Goal: Information Seeking & Learning: Learn about a topic

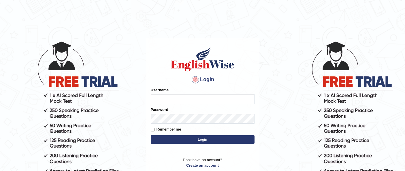
click at [268, 96] on body "Login Please fix the following errors: Username Password Remember me Login Don'…" at bounding box center [202, 105] width 405 height 171
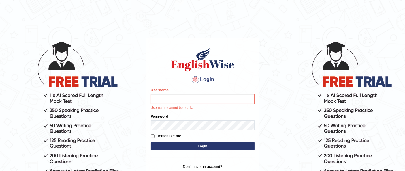
click at [218, 98] on input "Username" at bounding box center [203, 99] width 104 height 10
type input "Raji_S"
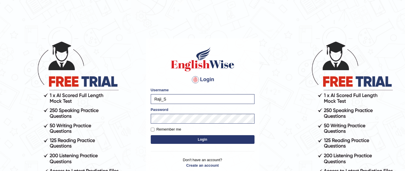
click at [217, 139] on button "Login" at bounding box center [203, 139] width 104 height 9
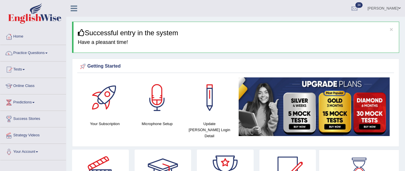
click at [21, 54] on link "Practice Questions" at bounding box center [33, 52] width 66 height 14
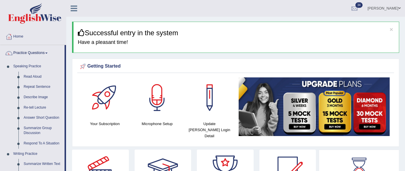
click at [25, 53] on link "Practice Questions" at bounding box center [32, 52] width 64 height 14
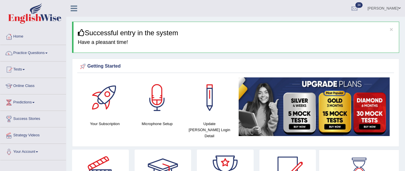
click at [18, 55] on link "Practice Questions" at bounding box center [33, 52] width 66 height 14
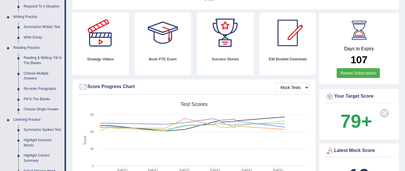
scroll to position [137, 0]
click at [28, 40] on link "Write Essay" at bounding box center [43, 37] width 44 height 10
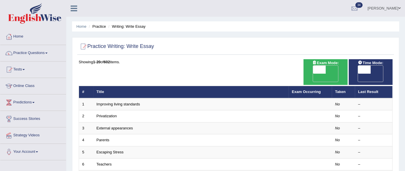
click at [313, 74] on span "OFF" at bounding box center [306, 78] width 13 height 8
checkbox input "true"
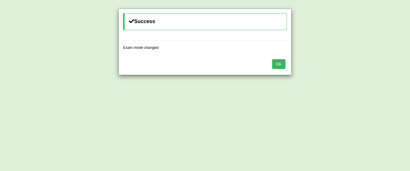
click at [275, 64] on button "OK" at bounding box center [278, 64] width 13 height 10
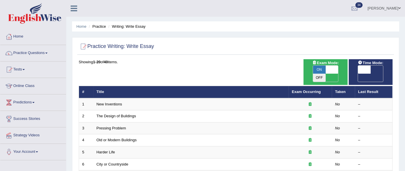
click at [358, 74] on span "OFF" at bounding box center [351, 78] width 13 height 8
checkbox input "true"
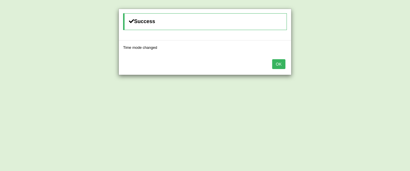
click at [282, 65] on button "OK" at bounding box center [278, 64] width 13 height 10
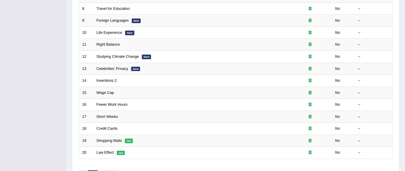
scroll to position [189, 0]
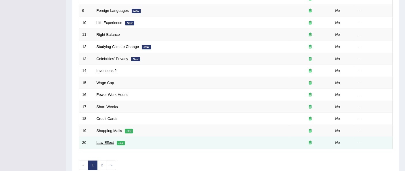
click at [109, 140] on link "Law Effect" at bounding box center [105, 142] width 17 height 4
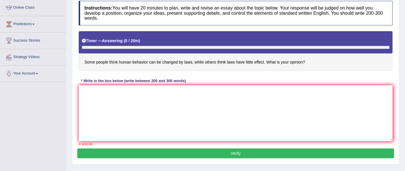
scroll to position [79, 0]
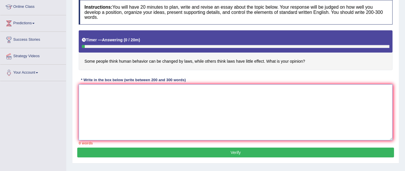
click at [168, 97] on textarea at bounding box center [236, 112] width 314 height 56
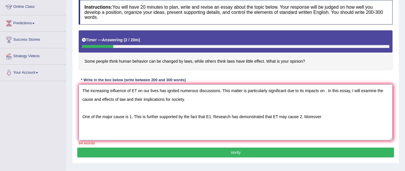
click at [302, 116] on textarea "The increasing influence of ET on our lives has ignited numerous discussions. T…" at bounding box center [236, 112] width 314 height 56
click at [323, 116] on textarea "The increasing influence of ET on our lives has ignited numerous discussions. T…" at bounding box center [236, 112] width 314 height 56
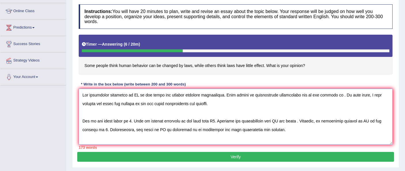
scroll to position [74, 0]
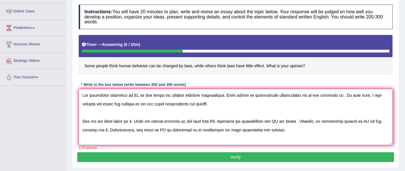
click at [136, 95] on textarea at bounding box center [236, 117] width 314 height 56
click at [325, 95] on textarea at bounding box center [236, 117] width 314 height 56
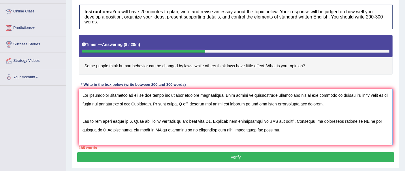
click at [132, 121] on textarea at bounding box center [236, 117] width 314 height 56
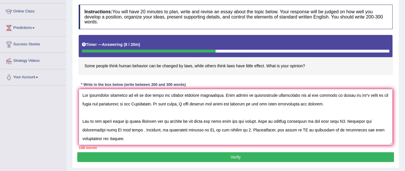
click at [350, 120] on textarea at bounding box center [236, 117] width 314 height 56
click at [224, 103] on textarea at bounding box center [236, 117] width 314 height 56
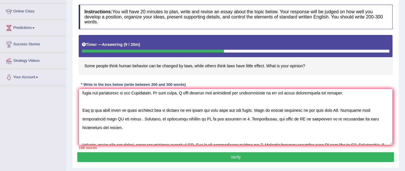
scroll to position [13, 0]
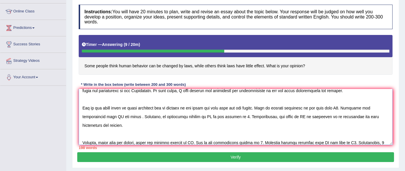
click at [123, 106] on textarea at bounding box center [236, 117] width 314 height 56
click at [281, 106] on textarea at bounding box center [236, 117] width 314 height 56
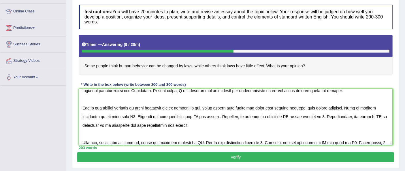
click at [309, 107] on textarea at bounding box center [236, 117] width 314 height 56
click at [133, 115] on textarea at bounding box center [236, 117] width 314 height 56
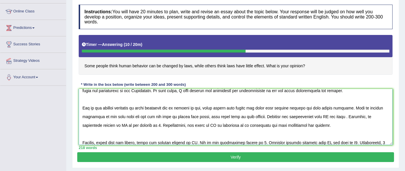
click at [231, 114] on textarea at bounding box center [236, 117] width 314 height 56
click at [263, 115] on textarea at bounding box center [236, 117] width 314 height 56
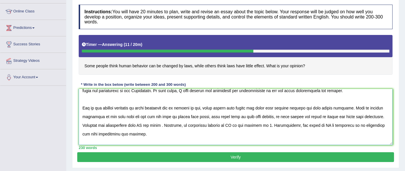
click at [146, 123] on textarea at bounding box center [236, 117] width 314 height 56
click at [168, 125] on textarea at bounding box center [236, 117] width 314 height 56
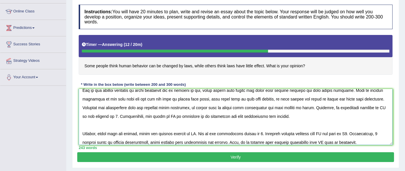
scroll to position [33, 0]
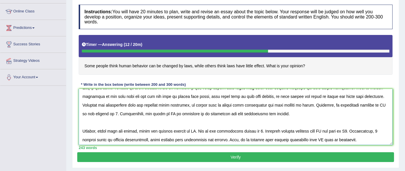
click at [91, 110] on textarea at bounding box center [236, 117] width 314 height 56
click at [121, 112] on textarea at bounding box center [236, 117] width 314 height 56
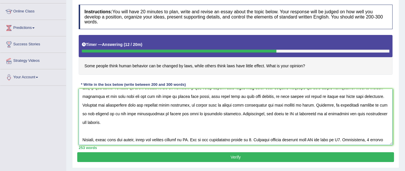
click at [288, 115] on textarea at bounding box center [236, 117] width 314 height 56
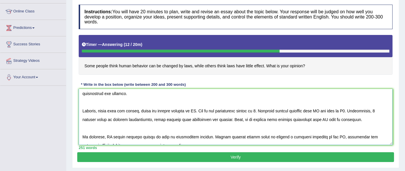
scroll to position [64, 0]
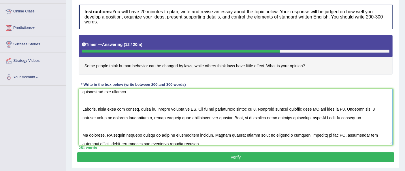
click at [140, 106] on textarea at bounding box center [236, 117] width 314 height 56
click at [187, 108] on textarea at bounding box center [236, 117] width 314 height 56
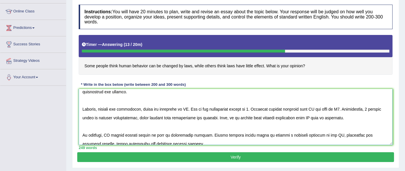
click at [191, 106] on textarea at bounding box center [236, 117] width 314 height 56
click at [249, 108] on textarea at bounding box center [236, 117] width 314 height 56
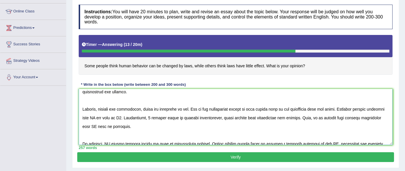
click at [95, 117] on textarea at bounding box center [236, 117] width 314 height 56
click at [111, 116] on textarea at bounding box center [236, 117] width 314 height 56
click at [123, 117] on textarea at bounding box center [236, 117] width 314 height 56
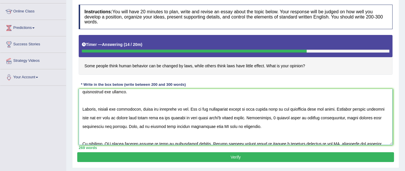
click at [275, 115] on textarea at bounding box center [236, 117] width 314 height 56
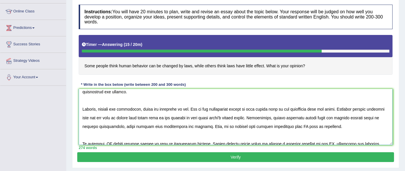
click at [374, 117] on textarea at bounding box center [236, 117] width 314 height 56
click at [275, 127] on textarea at bounding box center [236, 117] width 314 height 56
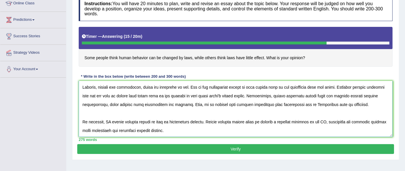
scroll to position [86, 0]
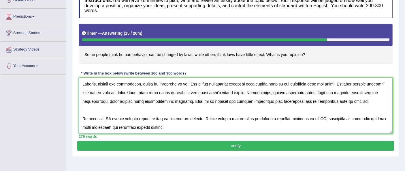
click at [112, 116] on textarea at bounding box center [236, 106] width 314 height 56
click at [151, 118] on textarea at bounding box center [236, 106] width 314 height 56
click at [202, 119] on textarea at bounding box center [236, 106] width 314 height 56
click at [336, 117] on textarea at bounding box center [236, 106] width 314 height 56
click at [113, 124] on textarea at bounding box center [236, 106] width 314 height 56
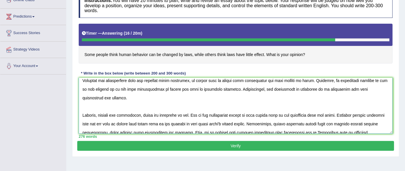
scroll to position [0, 0]
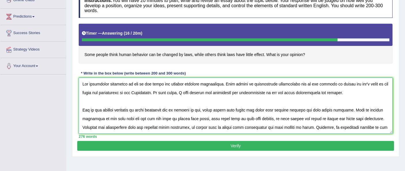
click at [322, 84] on textarea at bounding box center [236, 106] width 314 height 56
click at [371, 84] on textarea at bounding box center [236, 106] width 314 height 56
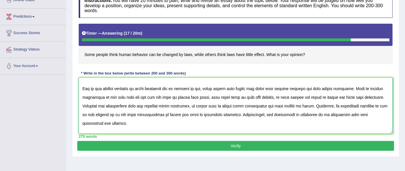
scroll to position [22, 0]
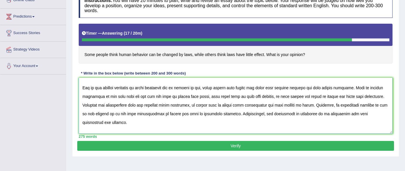
click at [146, 104] on textarea at bounding box center [236, 106] width 314 height 56
click at [313, 104] on textarea at bounding box center [236, 106] width 314 height 56
click at [326, 104] on textarea at bounding box center [236, 106] width 314 height 56
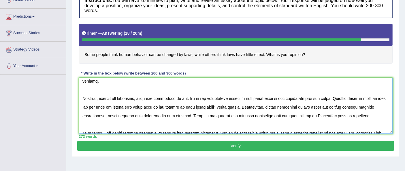
scroll to position [63, 0]
click at [281, 97] on textarea at bounding box center [236, 106] width 314 height 56
click at [114, 106] on textarea at bounding box center [236, 106] width 314 height 56
click at [361, 114] on textarea at bounding box center [236, 106] width 314 height 56
click at [200, 114] on textarea at bounding box center [236, 106] width 314 height 56
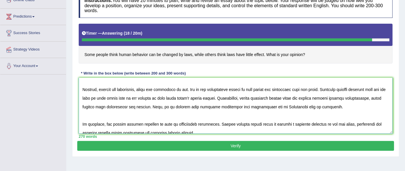
scroll to position [78, 0]
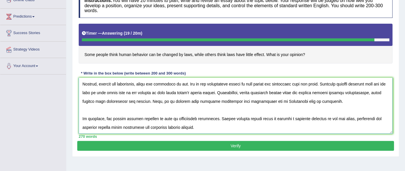
type textarea "The increasing influence of law on our lives has ignited numerous discussions. …"
click at [306, 142] on button "Verify" at bounding box center [235, 146] width 317 height 10
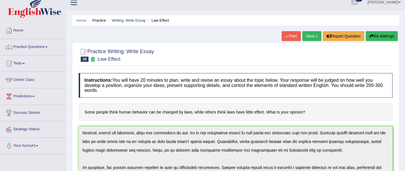
scroll to position [0, 0]
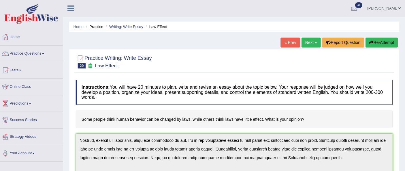
click at [311, 44] on link "Next »" at bounding box center [311, 42] width 19 height 10
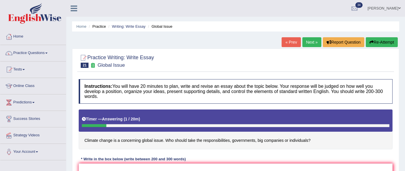
click at [306, 41] on link "Next »" at bounding box center [311, 42] width 19 height 10
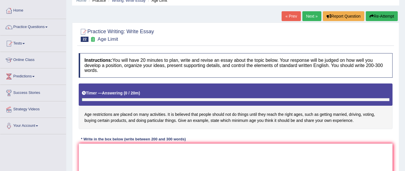
scroll to position [26, 0]
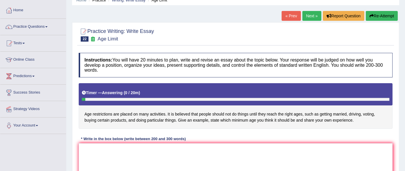
click at [283, 13] on link "« Prev" at bounding box center [291, 16] width 19 height 10
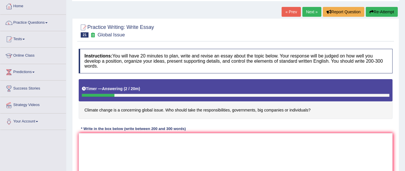
scroll to position [26, 0]
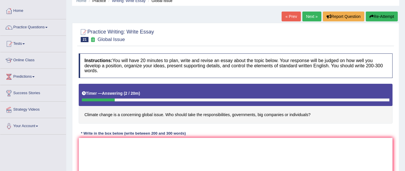
click at [313, 18] on link "Next »" at bounding box center [311, 17] width 19 height 10
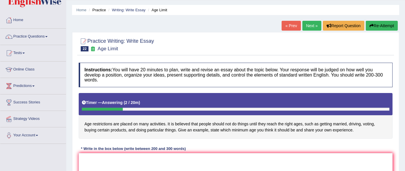
scroll to position [10, 0]
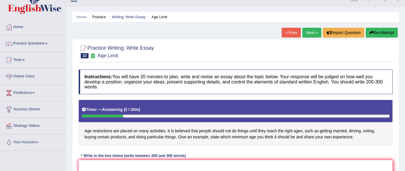
click at [308, 30] on link "Next »" at bounding box center [311, 33] width 19 height 10
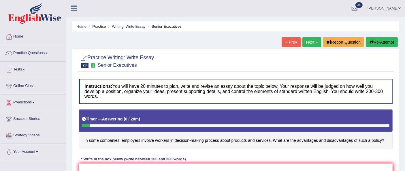
click at [315, 37] on link "Next »" at bounding box center [311, 42] width 19 height 10
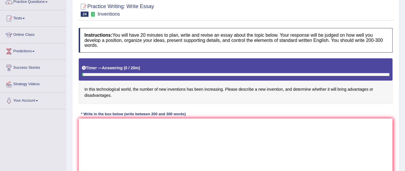
scroll to position [16, 0]
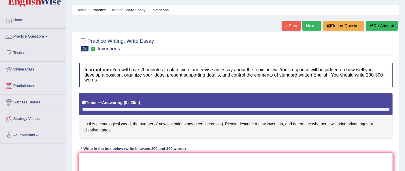
click at [311, 29] on link "Next »" at bounding box center [311, 26] width 19 height 10
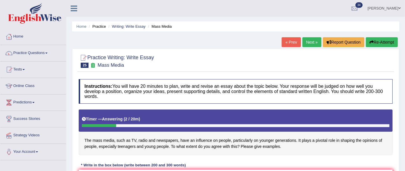
click at [200, 114] on div "Timer — Answering ( 2 / 20m ) Skip" at bounding box center [236, 119] width 308 height 10
click at [25, 69] on span at bounding box center [23, 69] width 2 height 1
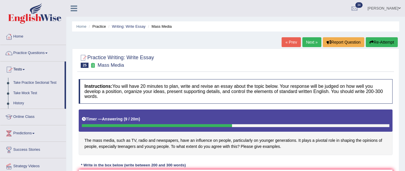
click at [19, 69] on link "Tests" at bounding box center [32, 68] width 64 height 14
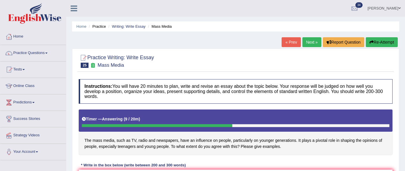
click at [21, 53] on link "Practice Questions" at bounding box center [33, 52] width 66 height 14
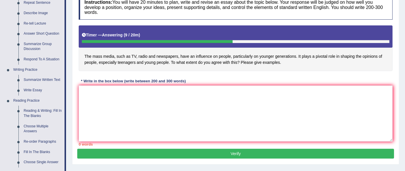
scroll to position [86, 0]
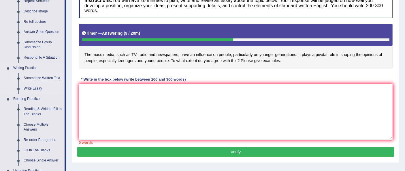
click at [36, 76] on link "Summarize Written Text" at bounding box center [43, 78] width 44 height 10
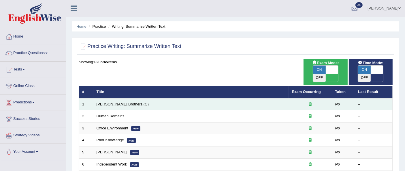
click at [119, 102] on link "[PERSON_NAME] Brothers (C)" at bounding box center [123, 104] width 52 height 4
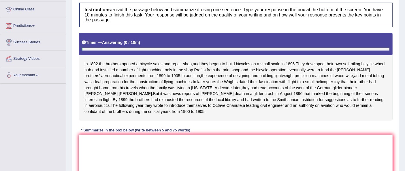
scroll to position [77, 0]
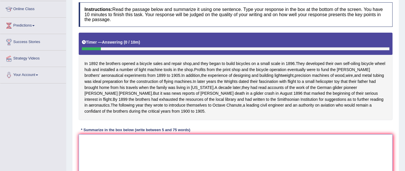
click at [181, 153] on textarea at bounding box center [236, 162] width 314 height 56
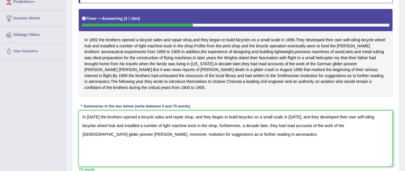
scroll to position [98, 0]
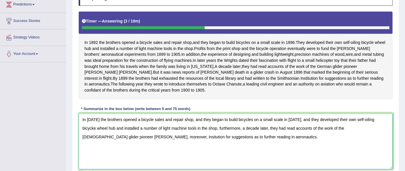
click at [380, 126] on textarea "In 1892 the brothers opened a bicycle sales and repair shop, and they began to …" at bounding box center [236, 141] width 314 height 56
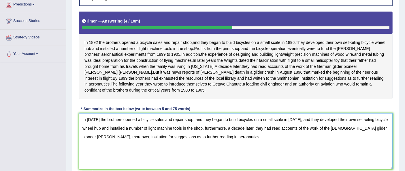
drag, startPoint x: 229, startPoint y: 143, endPoint x: 119, endPoint y: 148, distance: 110.3
click at [119, 148] on textarea "In 1892 the brothers opened a bicycle sales and repair shop, and they began to …" at bounding box center [236, 141] width 314 height 56
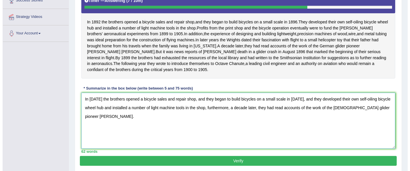
scroll to position [123, 0]
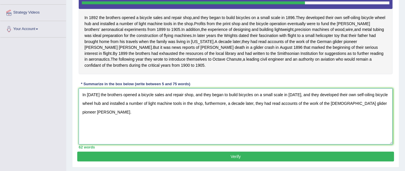
type textarea "In 1892 the brothers opened a bicycle sales and repair shop, and they began to …"
click at [284, 161] on button "Verify" at bounding box center [235, 156] width 317 height 10
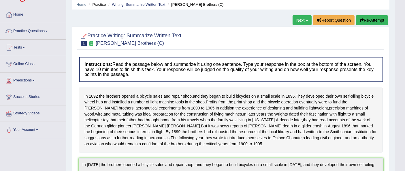
scroll to position [21, 0]
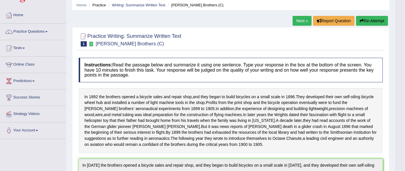
click at [25, 48] on span at bounding box center [23, 48] width 2 height 1
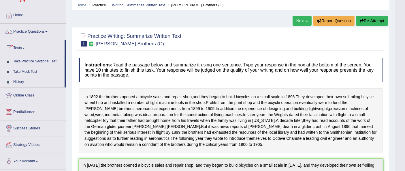
click at [25, 48] on span at bounding box center [23, 48] width 2 height 1
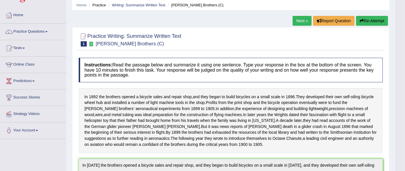
click at [48, 31] on span at bounding box center [46, 31] width 2 height 1
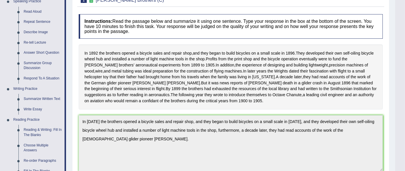
scroll to position [106, 0]
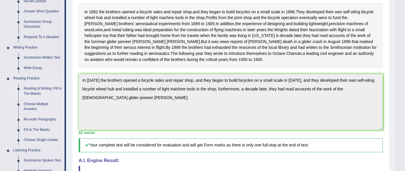
click at [40, 91] on link "Reading & Writing: Fill In The Blanks" at bounding box center [43, 90] width 44 height 15
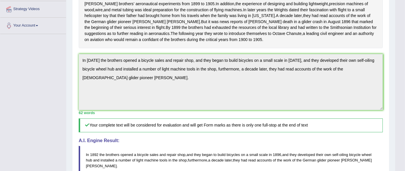
scroll to position [170, 0]
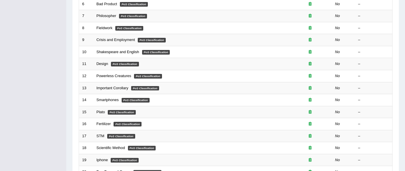
scroll to position [209, 0]
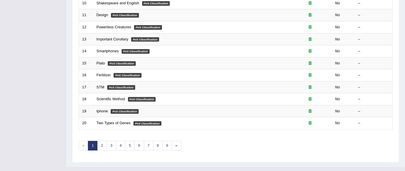
click at [166, 141] on link "9" at bounding box center [167, 146] width 10 height 10
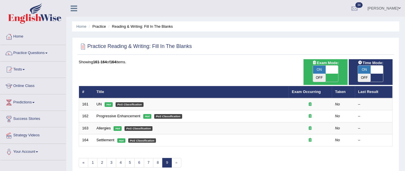
click at [114, 138] on link "Settlement" at bounding box center [106, 140] width 18 height 4
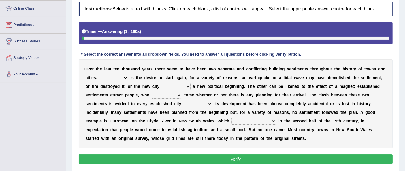
scroll to position [86, 0]
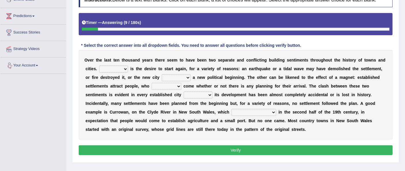
click at [114, 69] on select "One It What This" at bounding box center [113, 68] width 29 height 7
click at [139, 73] on div "O v e r t h e l a s t t e n t h o u s a n d y e a r s t h e r e s e e m t o h a…" at bounding box center [236, 94] width 314 height 89
click at [117, 69] on select "One It What This" at bounding box center [113, 68] width 29 height 7
select select "It"
click at [99, 65] on select "One It What This" at bounding box center [113, 68] width 29 height 7
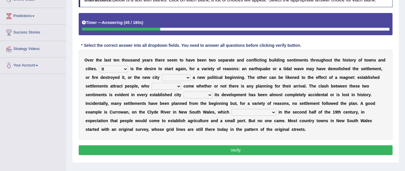
click at [173, 77] on select "does marks is causes" at bounding box center [176, 77] width 29 height 7
select select "marks"
click at [162, 74] on select "does marks is causes" at bounding box center [176, 77] width 29 height 7
click at [160, 86] on select "tend to are used to ought to had to" at bounding box center [167, 86] width 30 height 7
select select "tend to"
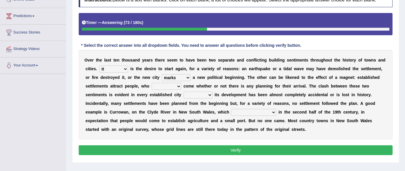
click at [152, 83] on select "tend to are used to ought to had to" at bounding box center [167, 86] width 30 height 7
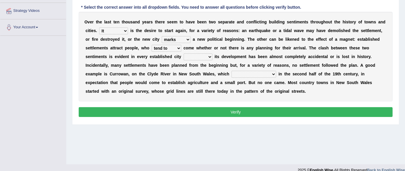
scroll to position [132, 0]
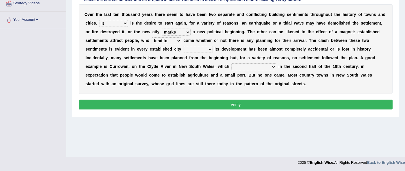
click at [202, 47] on select "unless whenever whereas until" at bounding box center [198, 49] width 29 height 7
select select "unless"
click at [184, 46] on select "unless whenever whereas until" at bounding box center [198, 49] width 29 height 7
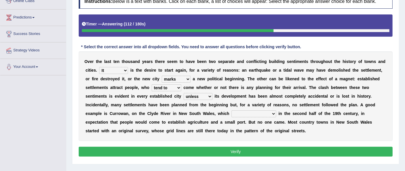
scroll to position [89, 0]
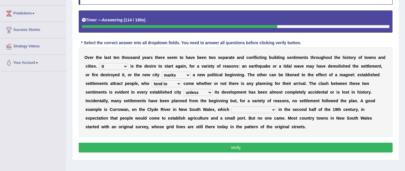
click at [262, 108] on select "has been surveyed was surveyed could be surveyed had surveyed" at bounding box center [254, 109] width 45 height 7
select select "was surveyed"
click at [232, 106] on select "has been surveyed was surveyed could be surveyed had surveyed" at bounding box center [254, 109] width 45 height 7
click at [286, 144] on button "Verify" at bounding box center [236, 147] width 314 height 10
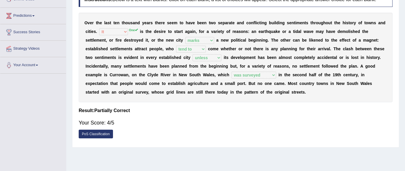
scroll to position [86, 0]
